Goal: Find contact information: Find contact information

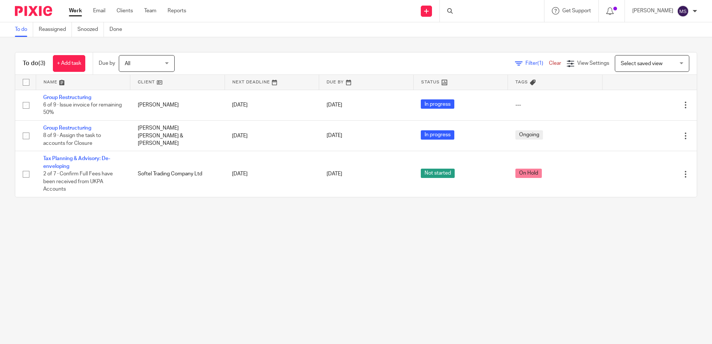
click at [474, 4] on div at bounding box center [492, 11] width 104 height 22
click at [474, 9] on input "Search" at bounding box center [488, 12] width 67 height 7
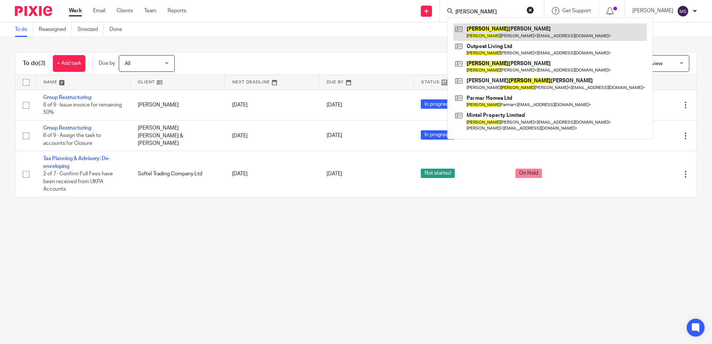
type input "[PERSON_NAME]"
click at [491, 37] on link at bounding box center [550, 31] width 194 height 17
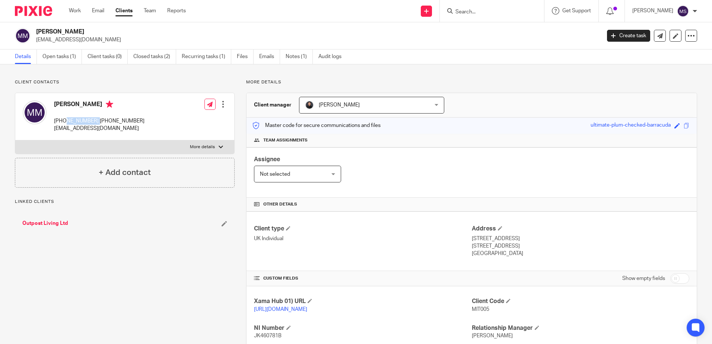
drag, startPoint x: 101, startPoint y: 120, endPoint x: 64, endPoint y: 122, distance: 36.2
click at [64, 122] on p "+44 079 4751 9903 +44 073 0408 0670" at bounding box center [99, 120] width 90 height 7
copy p "079 4751 9903"
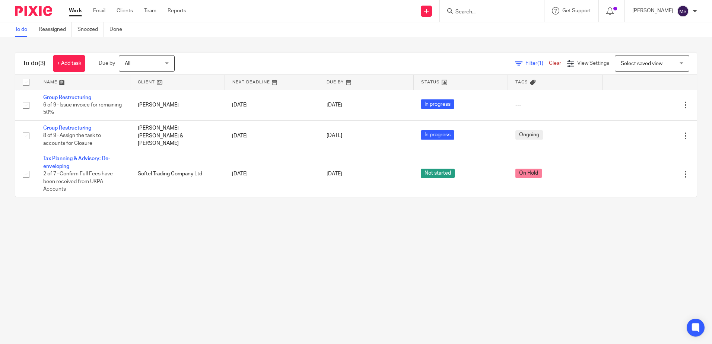
click at [498, 14] on input "Search" at bounding box center [488, 12] width 67 height 7
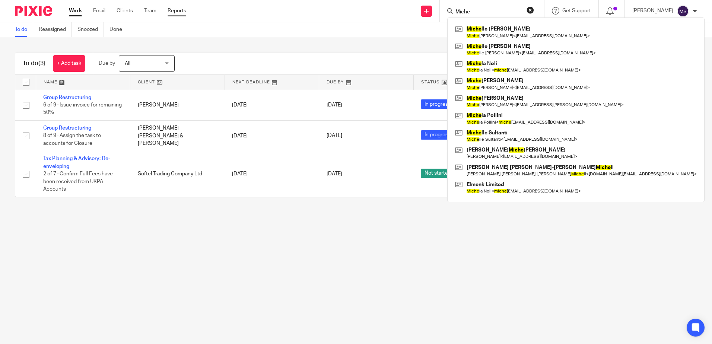
type input "Miche"
